Goal: Transaction & Acquisition: Purchase product/service

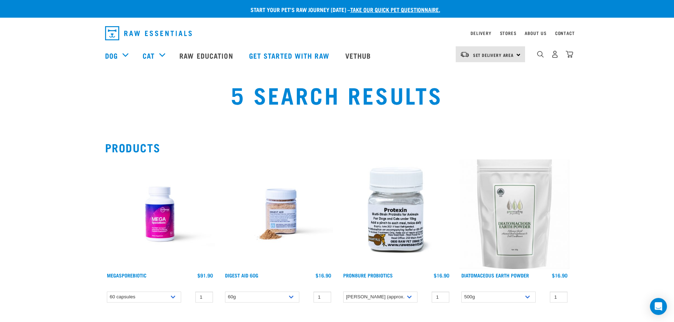
select select "436975"
click at [613, 168] on section "Products MegaSporeBiotic 1 0 100 0 1" at bounding box center [337, 299] width 674 height 344
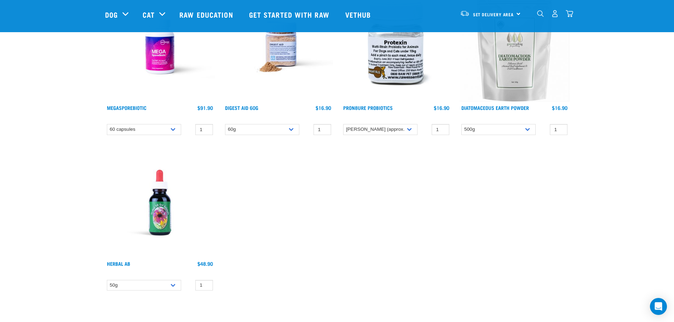
scroll to position [106, 0]
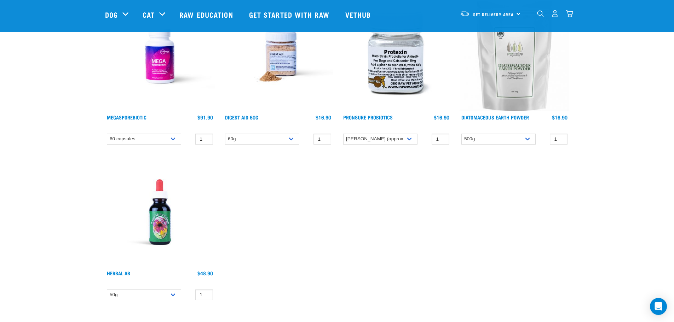
click at [157, 67] on img at bounding box center [160, 56] width 110 height 110
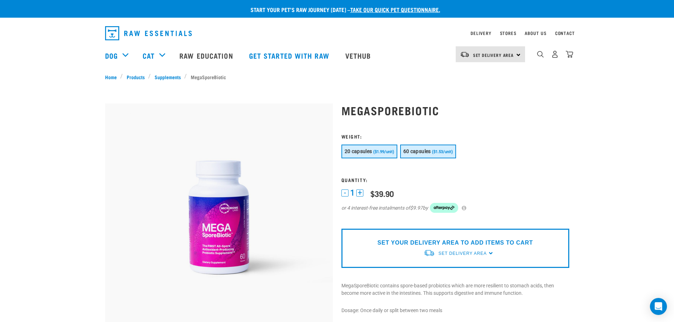
click at [415, 154] on span "60 capsules" at bounding box center [417, 152] width 28 height 6
click at [481, 255] on span "Set Delivery Area" at bounding box center [462, 253] width 48 height 5
click at [461, 269] on link "[GEOGRAPHIC_DATA]" at bounding box center [459, 270] width 70 height 12
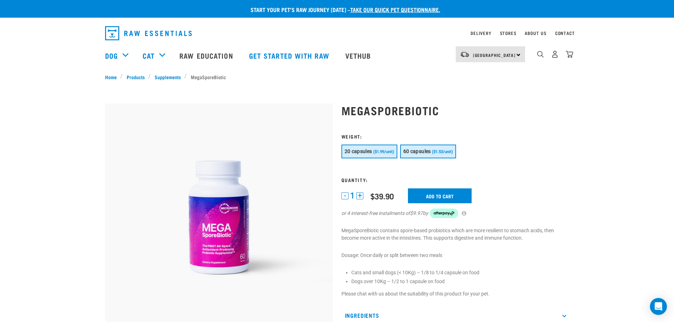
click at [424, 153] on span "60 capsules" at bounding box center [417, 152] width 28 height 6
click at [384, 153] on span "($1.99/unit)" at bounding box center [383, 152] width 21 height 5
click at [420, 153] on span "60 capsules" at bounding box center [417, 152] width 28 height 6
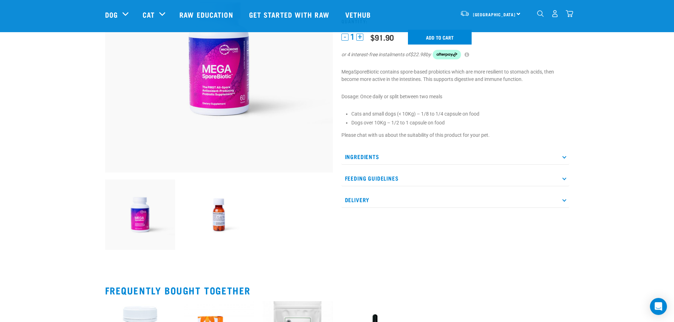
scroll to position [35, 0]
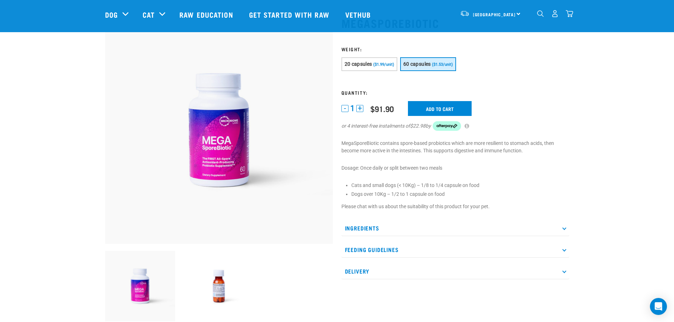
click at [563, 250] on icon at bounding box center [564, 250] width 4 height 4
click at [565, 230] on p "Ingredients" at bounding box center [455, 228] width 228 height 16
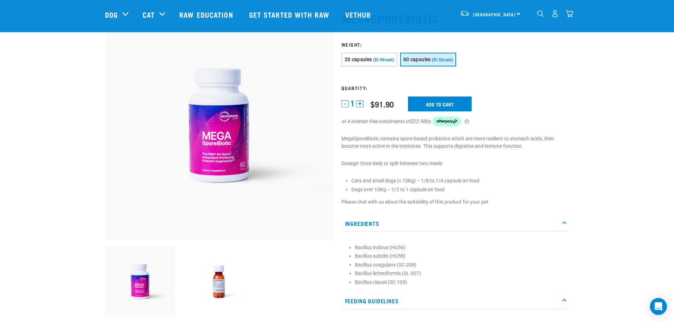
scroll to position [71, 0]
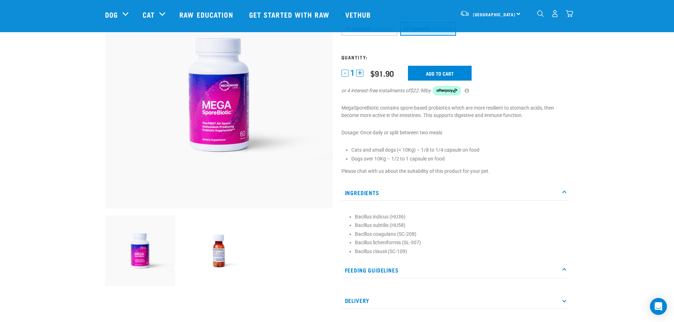
click at [564, 270] on icon at bounding box center [564, 270] width 4 height 4
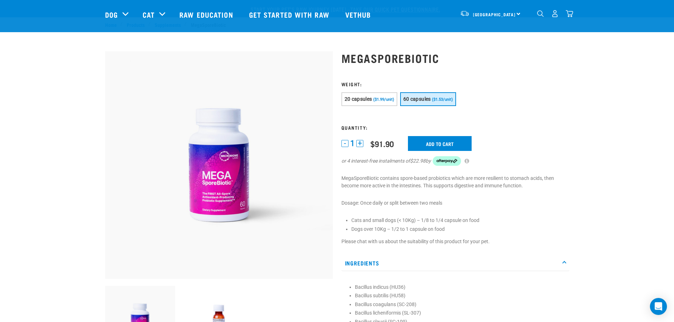
scroll to position [0, 0]
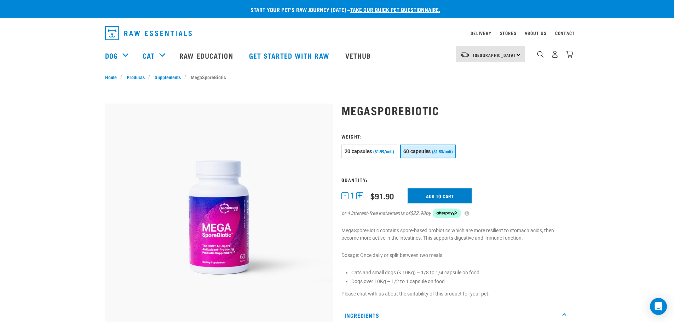
click at [440, 200] on input "Add to cart" at bounding box center [440, 196] width 64 height 15
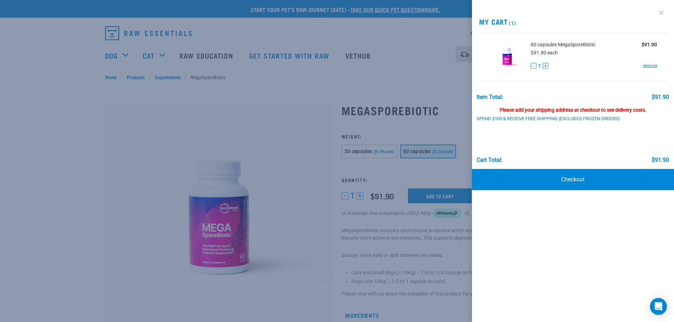
click at [660, 12] on link at bounding box center [661, 12] width 11 height 11
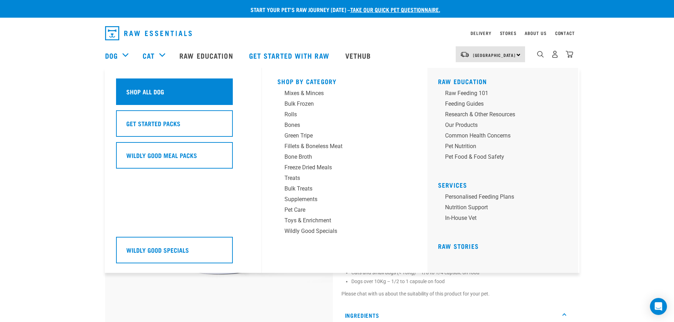
click at [132, 94] on h5 "Shop All Dog" at bounding box center [145, 91] width 38 height 9
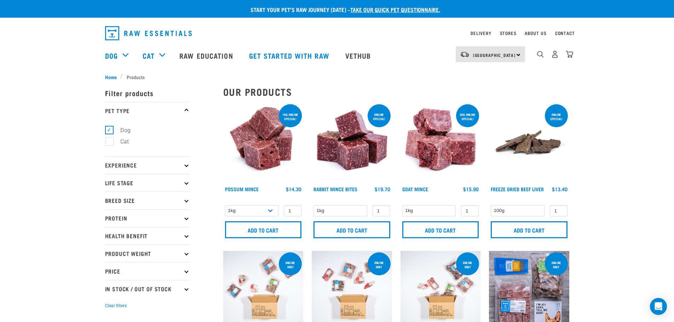
click at [187, 166] on icon at bounding box center [186, 165] width 4 height 4
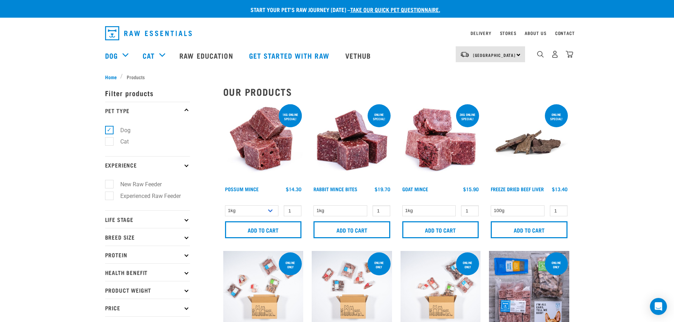
click at [187, 166] on icon at bounding box center [186, 165] width 4 height 4
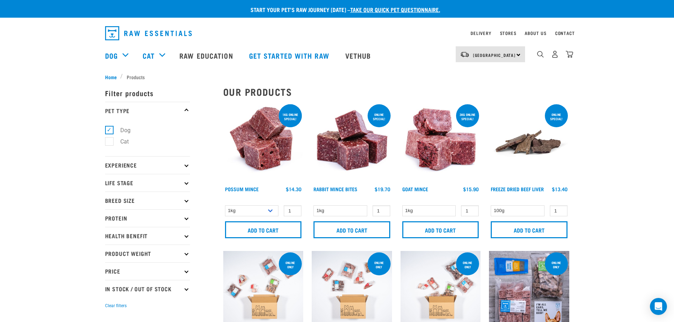
click at [185, 237] on p "Health Benefit" at bounding box center [147, 236] width 85 height 18
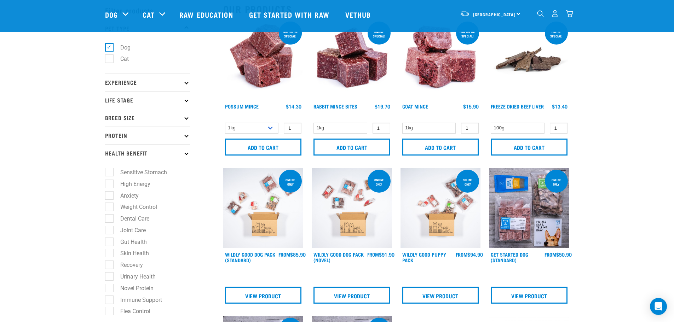
scroll to position [71, 0]
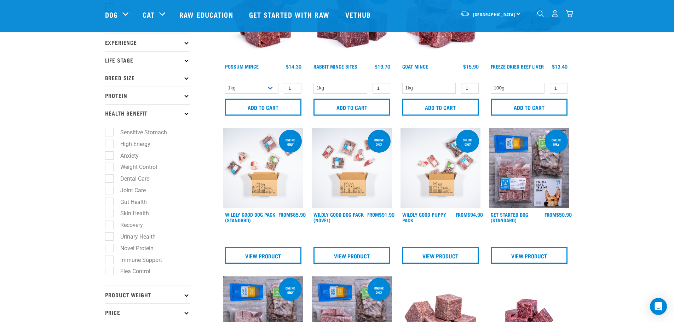
click at [111, 202] on label "Gut Health" at bounding box center [129, 202] width 41 height 9
click at [110, 202] on input "Gut Health" at bounding box center [107, 201] width 5 height 5
checkbox input "true"
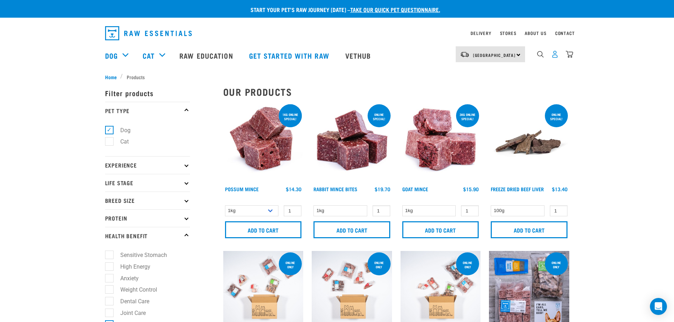
click at [556, 55] on img "dropdown navigation" at bounding box center [554, 54] width 7 height 7
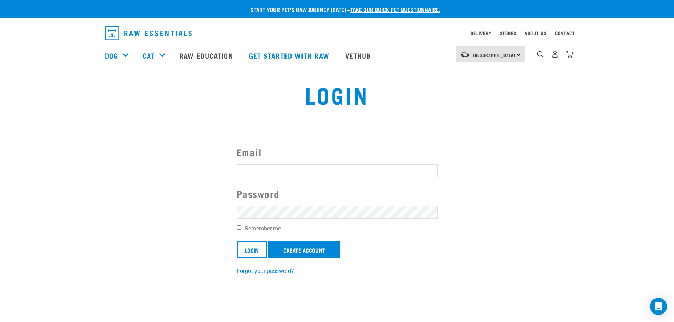
click at [571, 56] on img "dropdown navigation" at bounding box center [569, 54] width 7 height 7
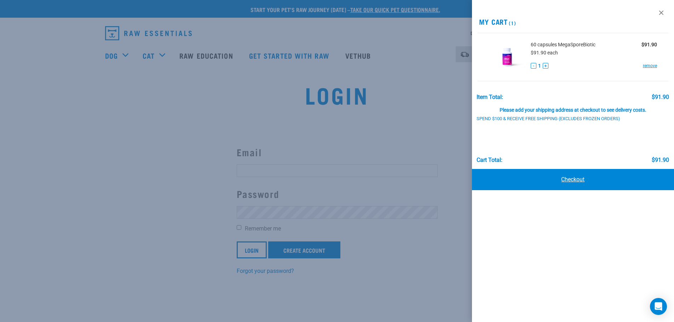
click at [578, 179] on link "Checkout" at bounding box center [573, 179] width 202 height 21
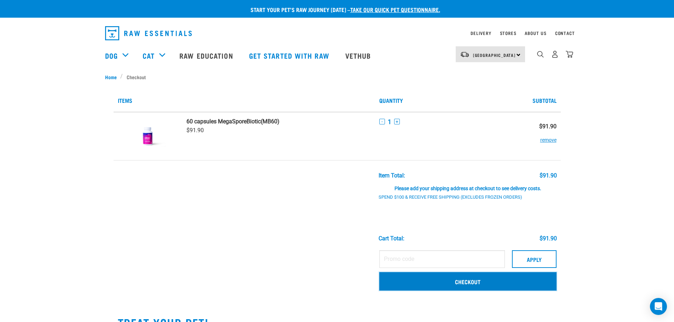
click at [476, 282] on link "Checkout" at bounding box center [467, 281] width 177 height 18
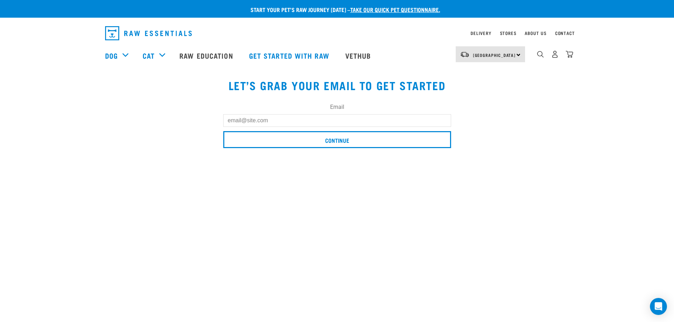
click at [353, 120] on input "Email" at bounding box center [337, 120] width 228 height 13
type input "awerner@orcon.net.nz"
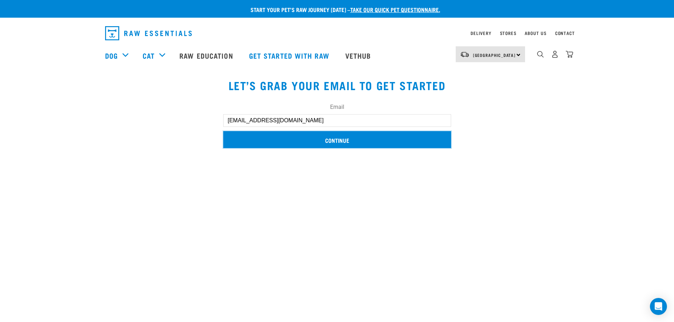
click at [339, 139] on input "Continue" at bounding box center [337, 139] width 228 height 17
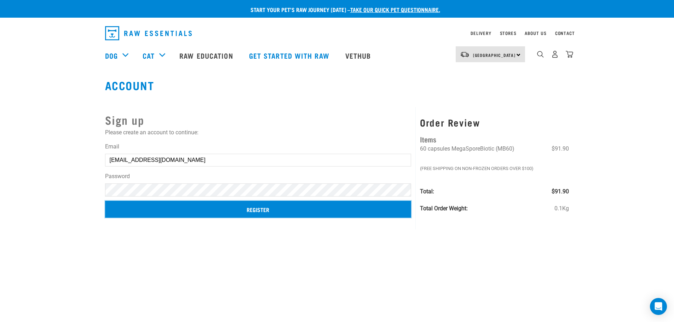
click at [251, 207] on input "Register" at bounding box center [258, 209] width 306 height 17
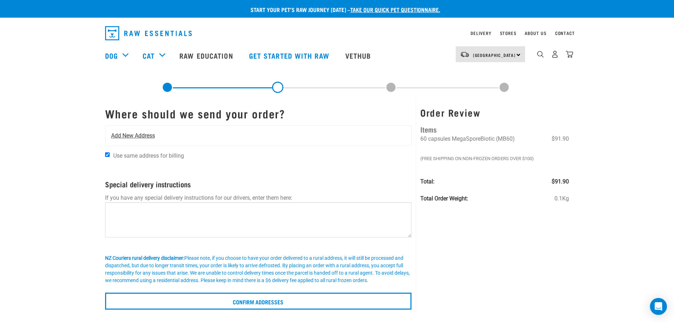
click at [131, 137] on span "Add New Address" at bounding box center [133, 136] width 44 height 8
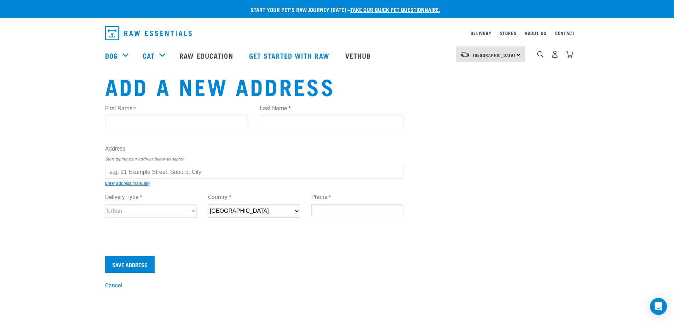
click at [142, 122] on input "First Name *" at bounding box center [176, 122] width 143 height 13
type input "[PERSON_NAME]"
click at [286, 122] on input "Last Name *" at bounding box center [331, 122] width 143 height 13
type input "Werner"
click at [156, 173] on input "text" at bounding box center [254, 172] width 298 height 13
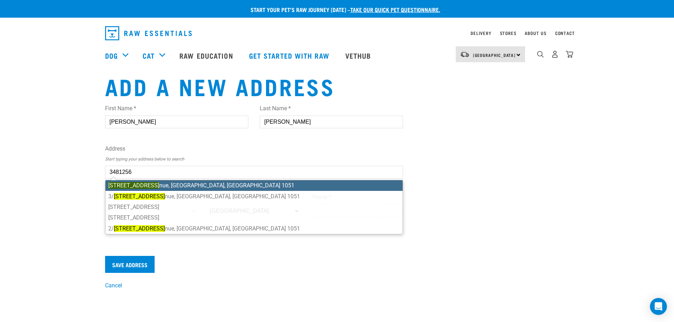
click at [165, 183] on li "3 Sproston Ave nue, Ellerslie, Auckland 1051" at bounding box center [254, 185] width 298 height 11
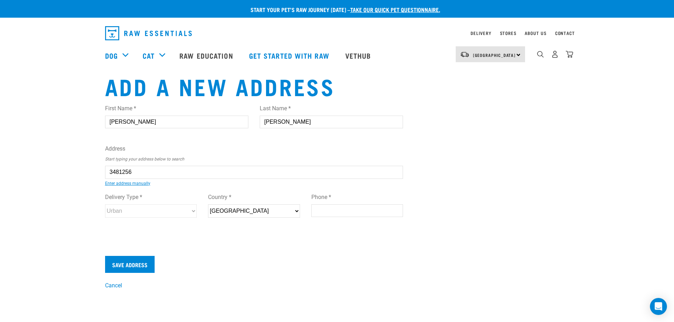
type input "3 Sproston Avenue, Ellerslie, Auckland 1051"
type input "[STREET_ADDRESS]"
type input "Ellerslie"
type input "Auckland"
select select "AUK"
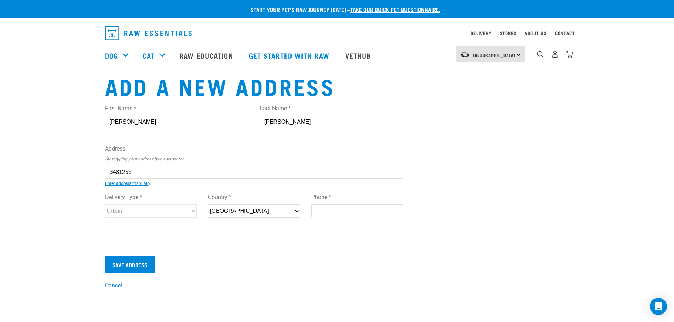
type input "1051"
select select "Urban"
type input "3 Sproston Avenue, Ellerslie, Auckland 1051"
click at [326, 214] on input "Phone *" at bounding box center [357, 211] width 92 height 13
type input "021938417"
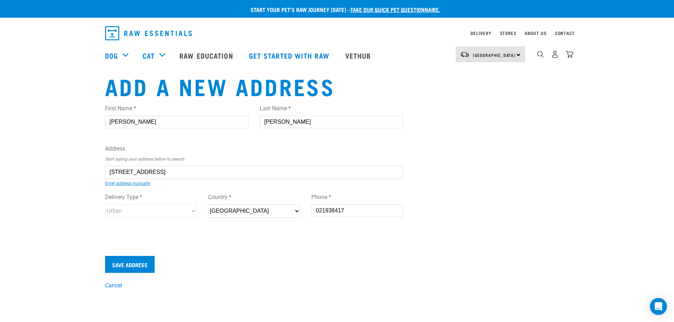
click at [214, 262] on div "Save Address" at bounding box center [254, 264] width 298 height 17
click at [136, 264] on input "Save Address" at bounding box center [130, 264] width 50 height 17
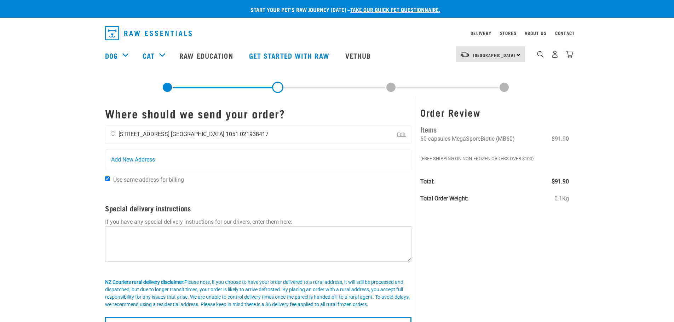
click at [114, 135] on input "radio" at bounding box center [113, 133] width 5 height 5
radio input "true"
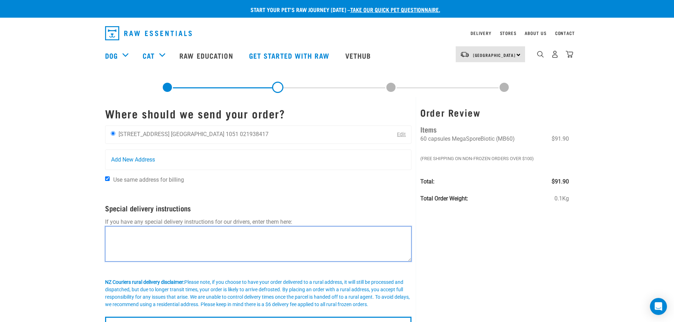
click at [148, 237] on textarea at bounding box center [258, 243] width 307 height 35
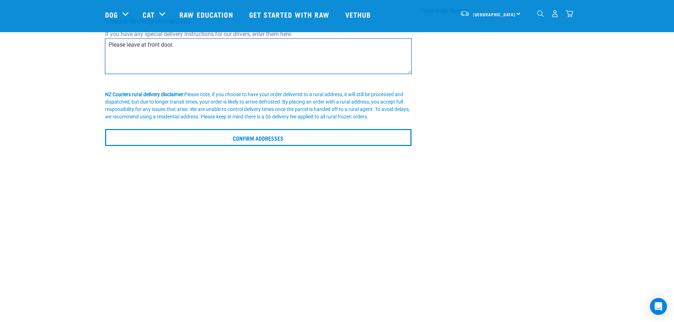
scroll to position [142, 0]
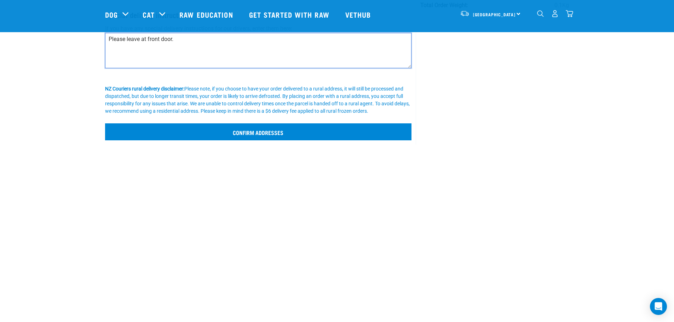
type textarea "Please leave at front door."
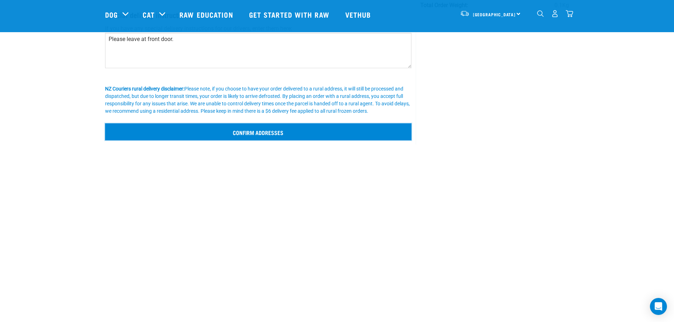
click at [265, 133] on input "Confirm addresses" at bounding box center [258, 132] width 307 height 17
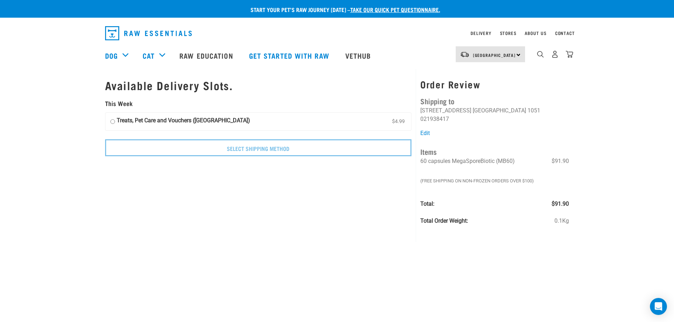
click at [114, 122] on input "Treats, Pet Care and Vouchers (North Island) $4.99" at bounding box center [112, 121] width 5 height 11
radio input "true"
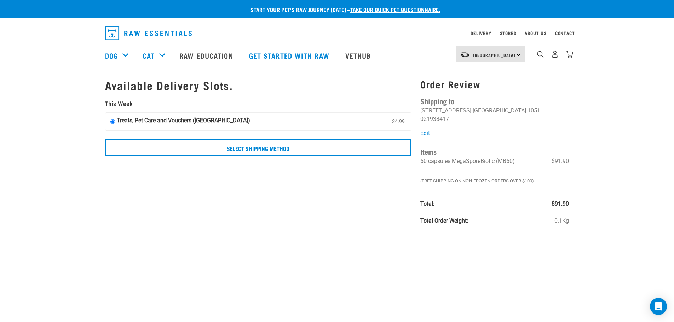
click at [116, 119] on label "Treats, Pet Care and Vouchers (North Island) $4.99" at bounding box center [258, 122] width 306 height 18
click at [115, 119] on input "Treats, Pet Care and Vouchers (North Island) $4.99" at bounding box center [112, 121] width 5 height 11
click at [114, 120] on input "Treats, Pet Care and Vouchers (North Island) $4.99" at bounding box center [112, 121] width 5 height 11
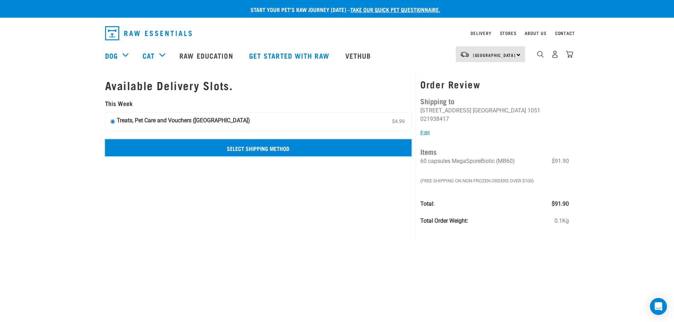
click at [256, 148] on input "Select Shipping Method" at bounding box center [258, 147] width 307 height 17
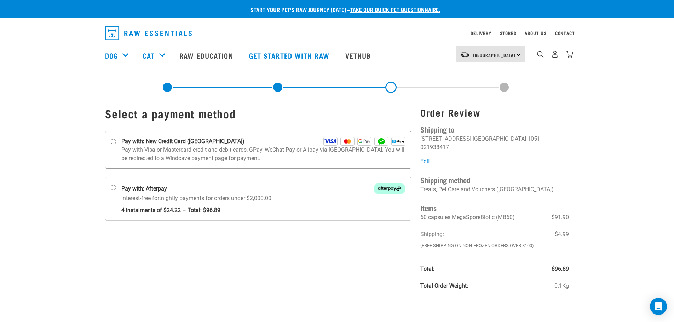
click at [115, 141] on input "Pay with: New Credit Card ([GEOGRAPHIC_DATA])" at bounding box center [113, 142] width 6 height 6
radio input "true"
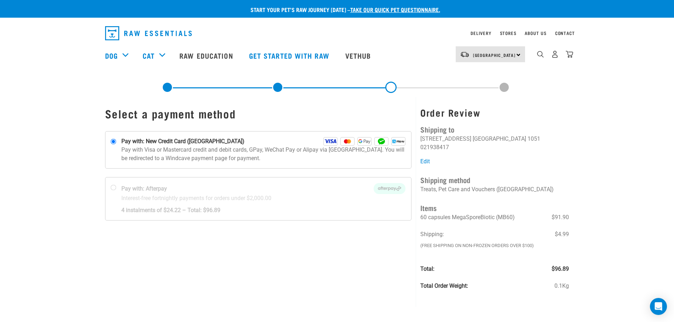
scroll to position [35, 0]
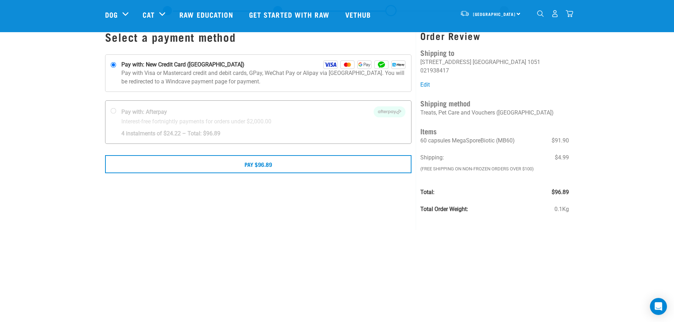
scroll to position [71, 0]
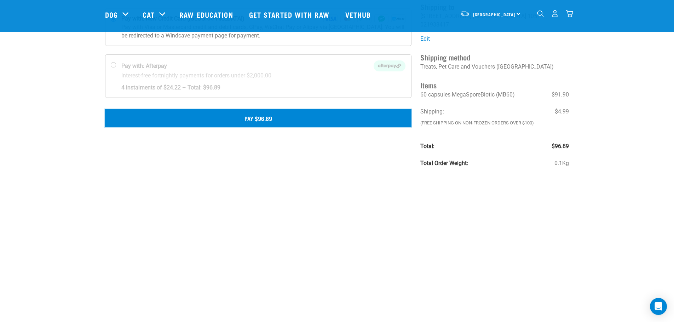
click at [273, 119] on button "Pay $96.89" at bounding box center [258, 118] width 307 height 18
